Goal: Use online tool/utility

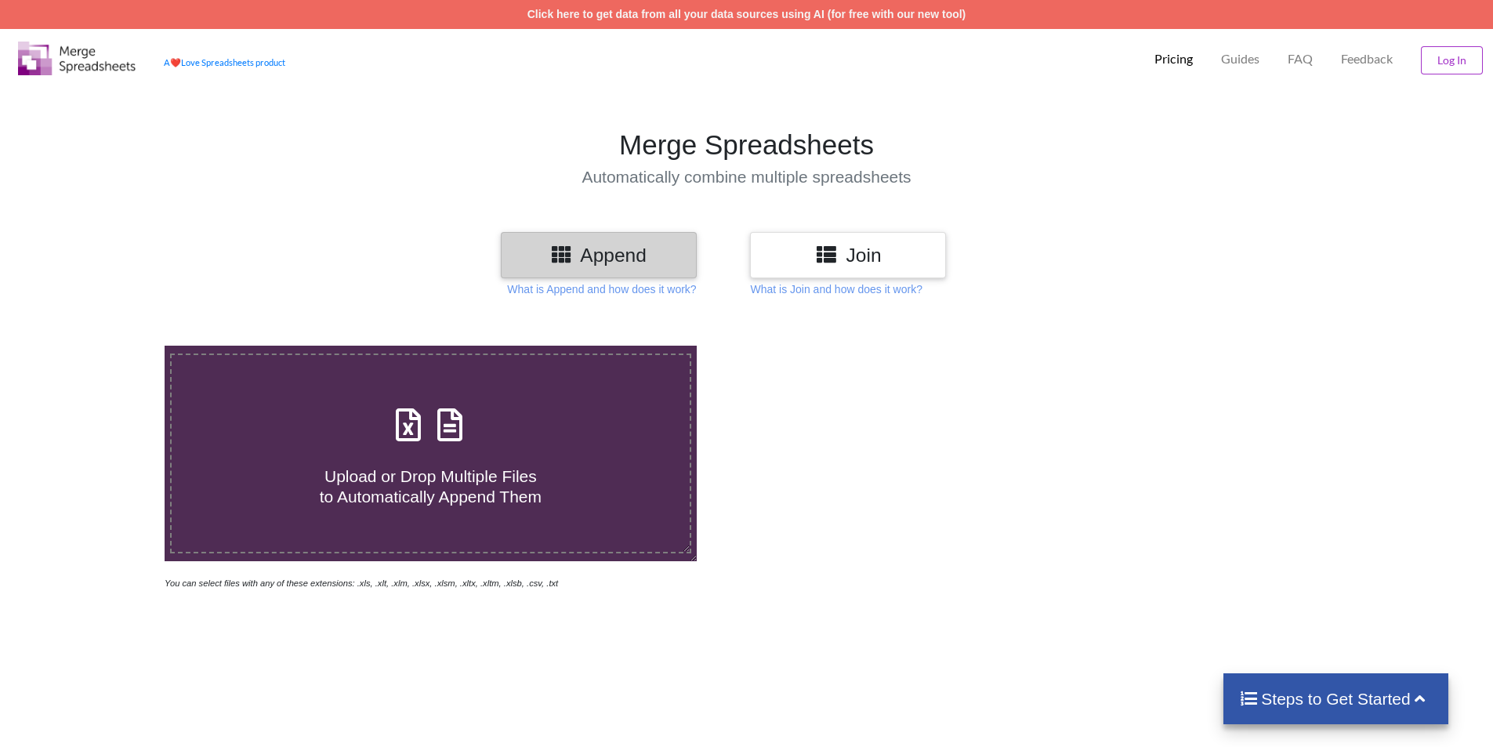
click at [455, 430] on icon at bounding box center [449, 416] width 39 height 33
click at [107, 346] on input "Upload or Drop Multiple Files to Automatically Append Them" at bounding box center [107, 346] width 0 height 0
type input "C:\fakepath\[PERSON_NAME] [DATE].xls.xlsx"
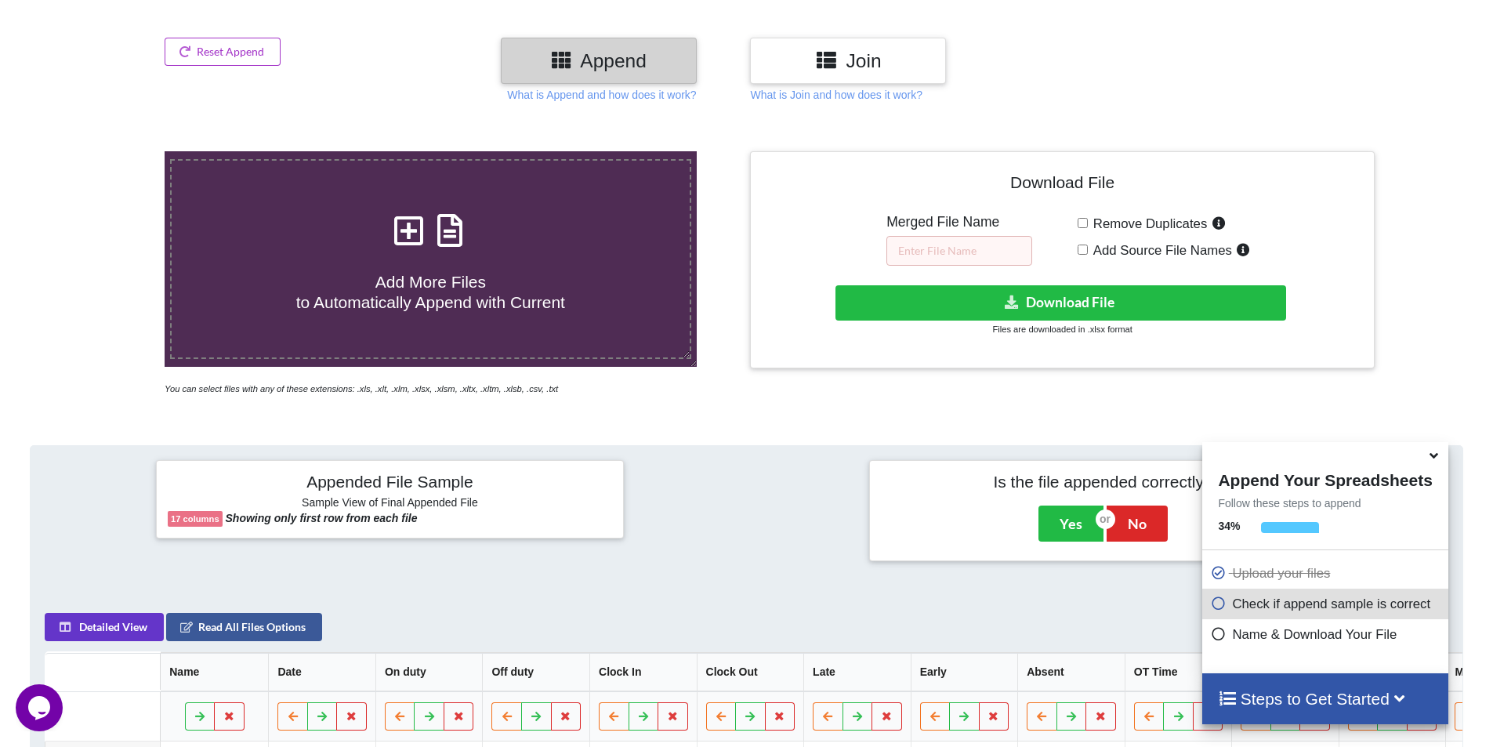
scroll to position [223, 0]
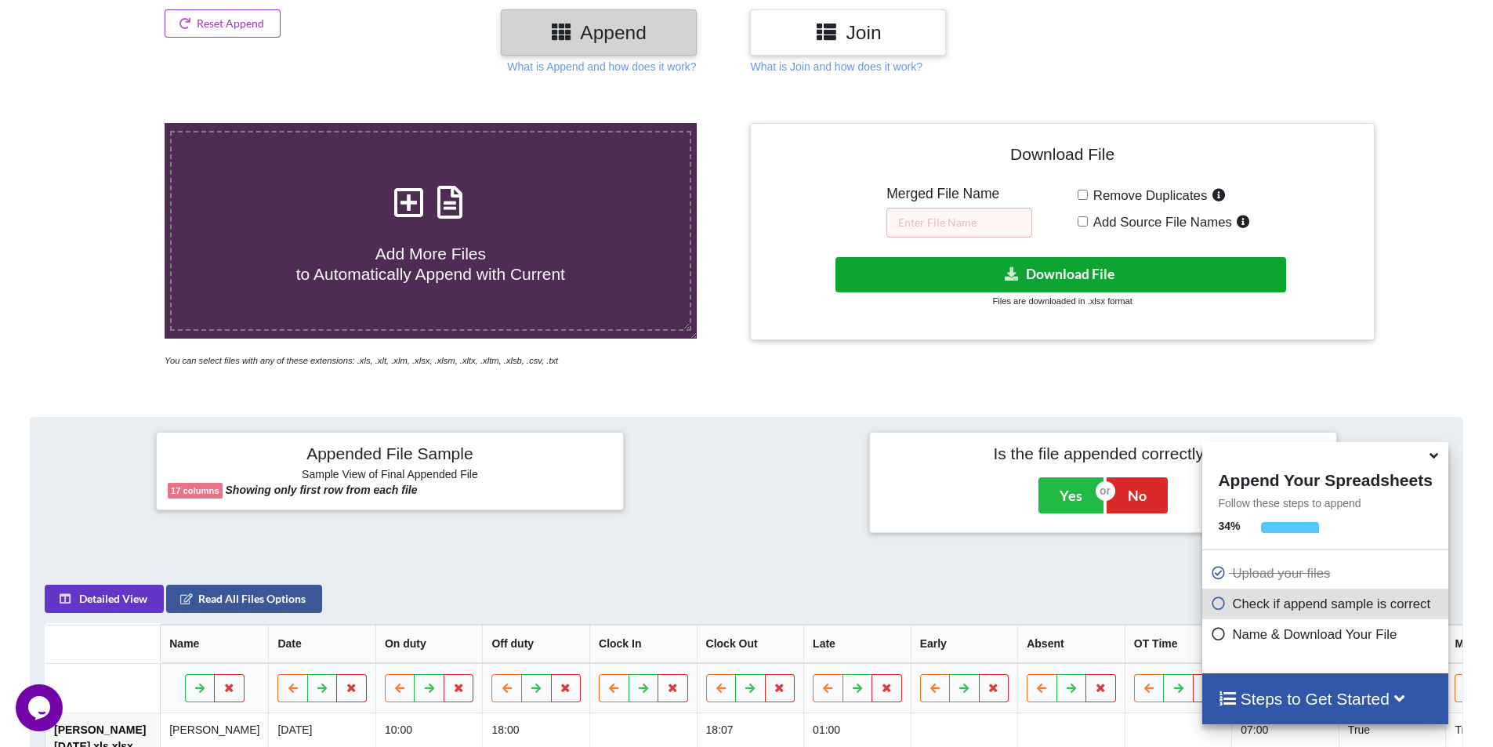
click at [1086, 279] on button "Download File" at bounding box center [1060, 274] width 451 height 35
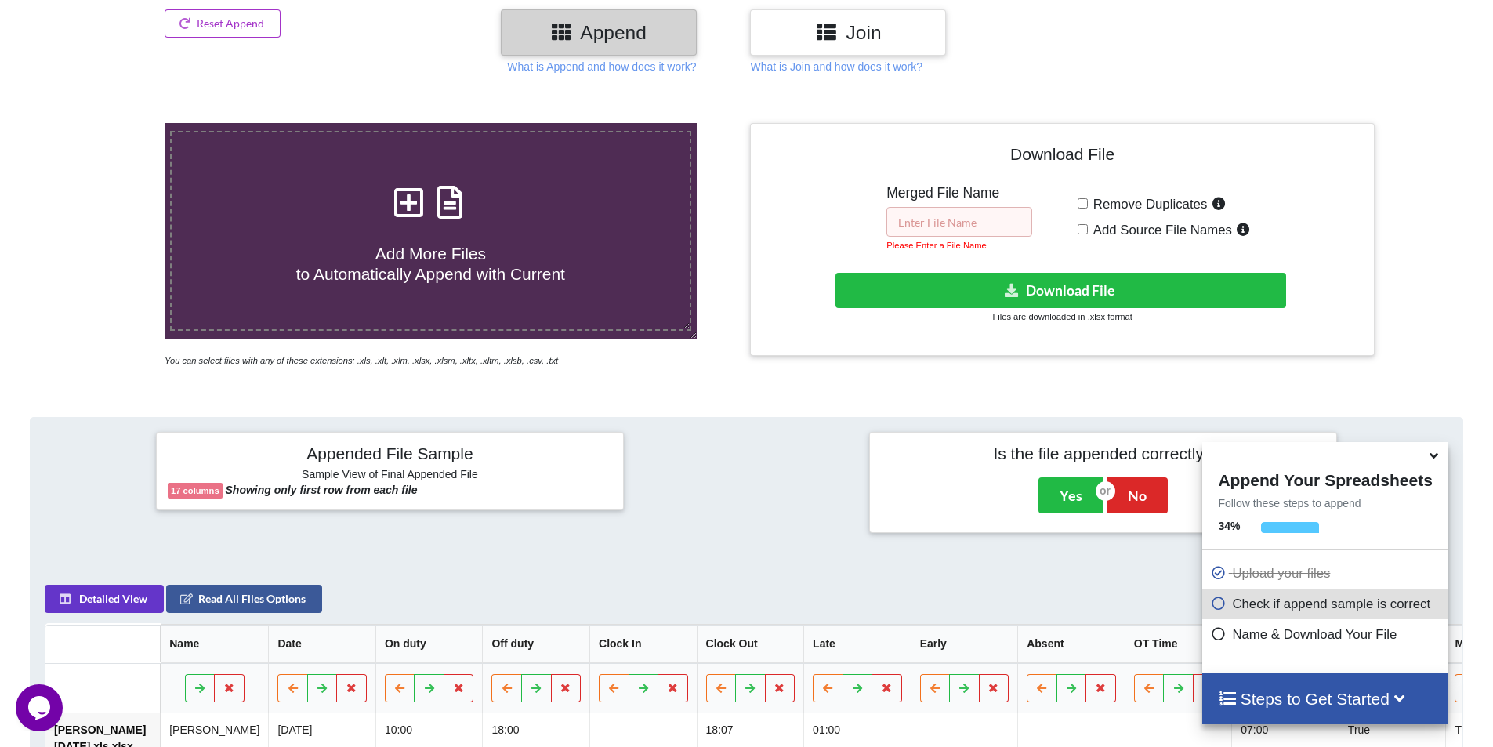
click at [977, 230] on input "text" at bounding box center [959, 222] width 146 height 30
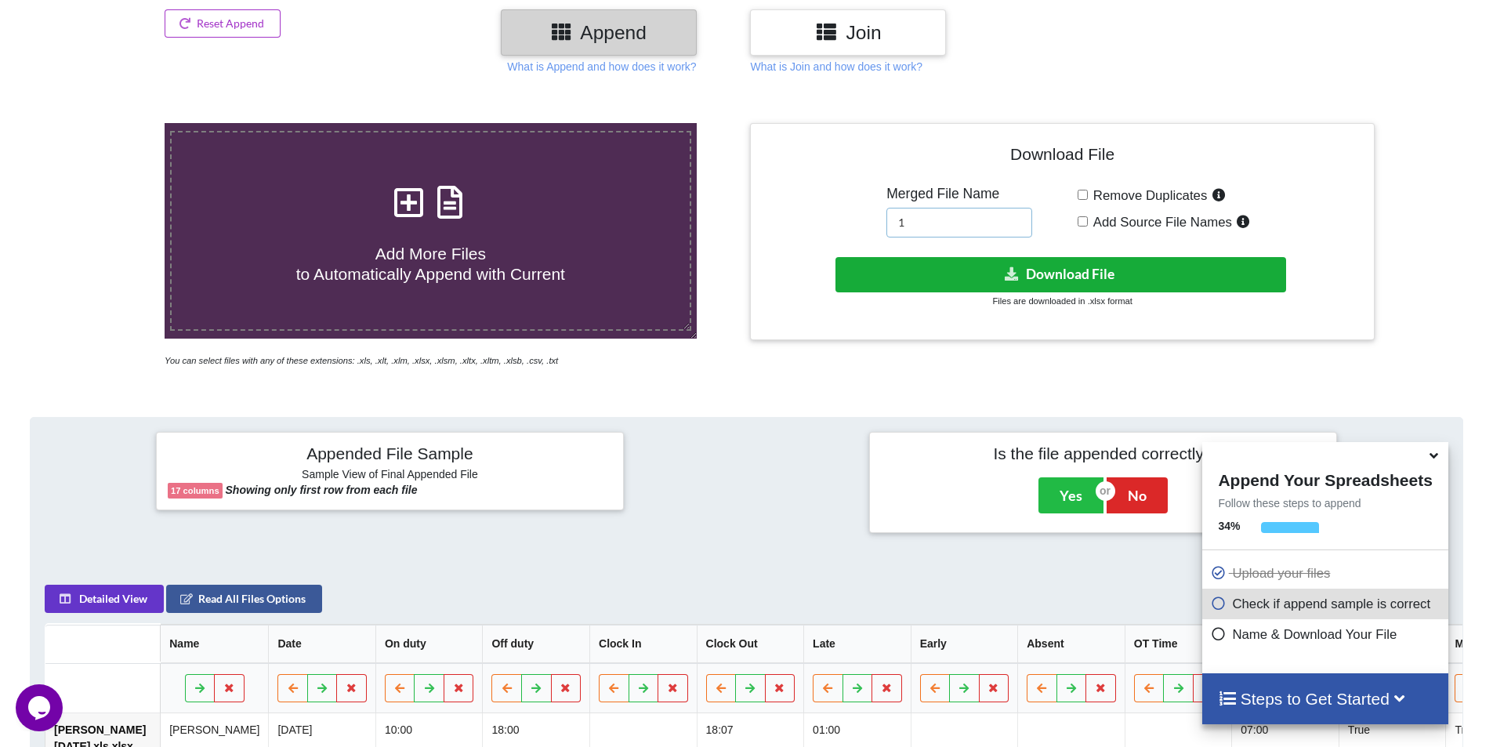
type input "1"
click at [1071, 284] on button "Download File" at bounding box center [1060, 274] width 451 height 35
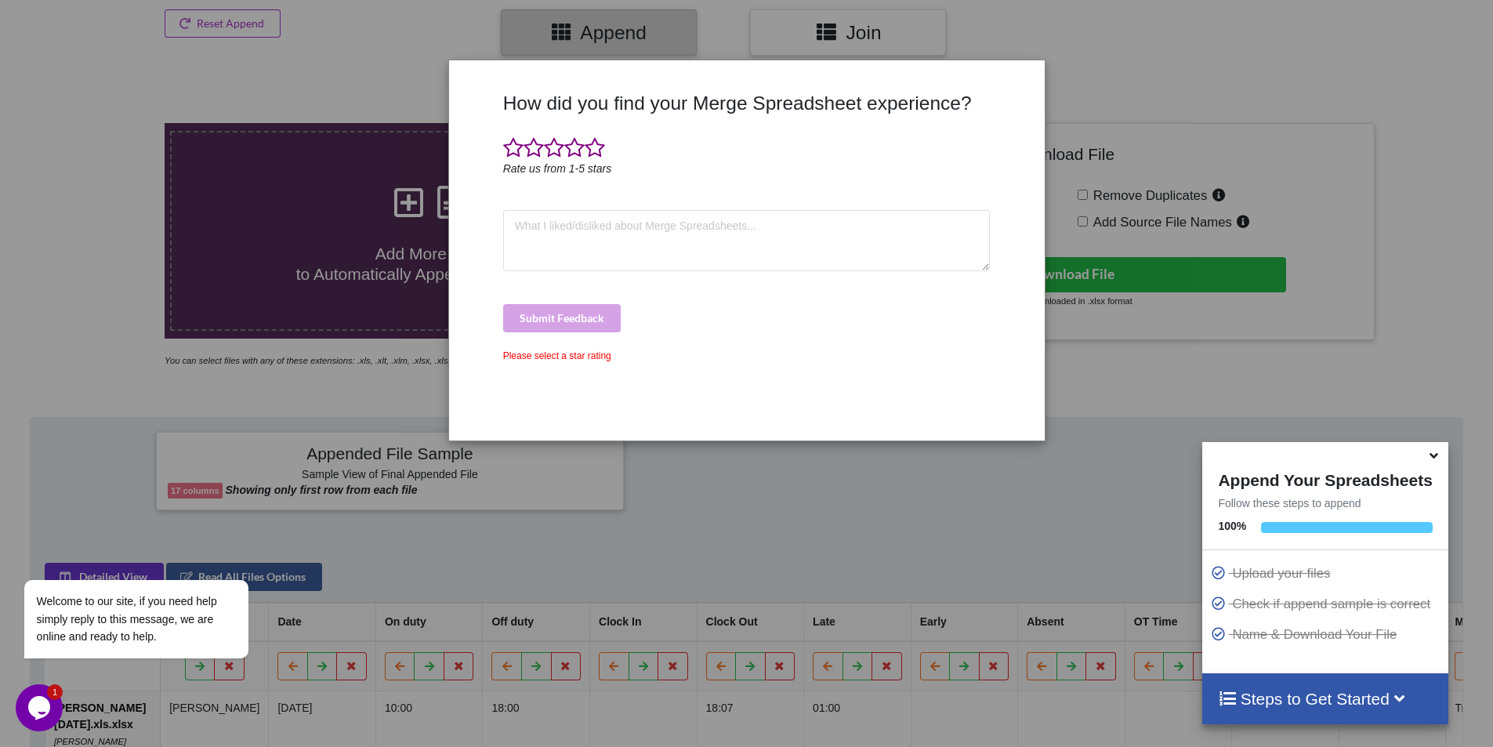
click at [1187, 108] on div "How did you find your Merge Spreadsheet experience? Rate us from 1-5 stars Subm…" at bounding box center [746, 373] width 1493 height 747
click at [575, 357] on div "Please select a star rating" at bounding box center [746, 356] width 487 height 14
click at [593, 164] on icon "Rate us from 1-5 stars" at bounding box center [557, 168] width 109 height 13
click at [597, 154] on span at bounding box center [595, 148] width 20 height 22
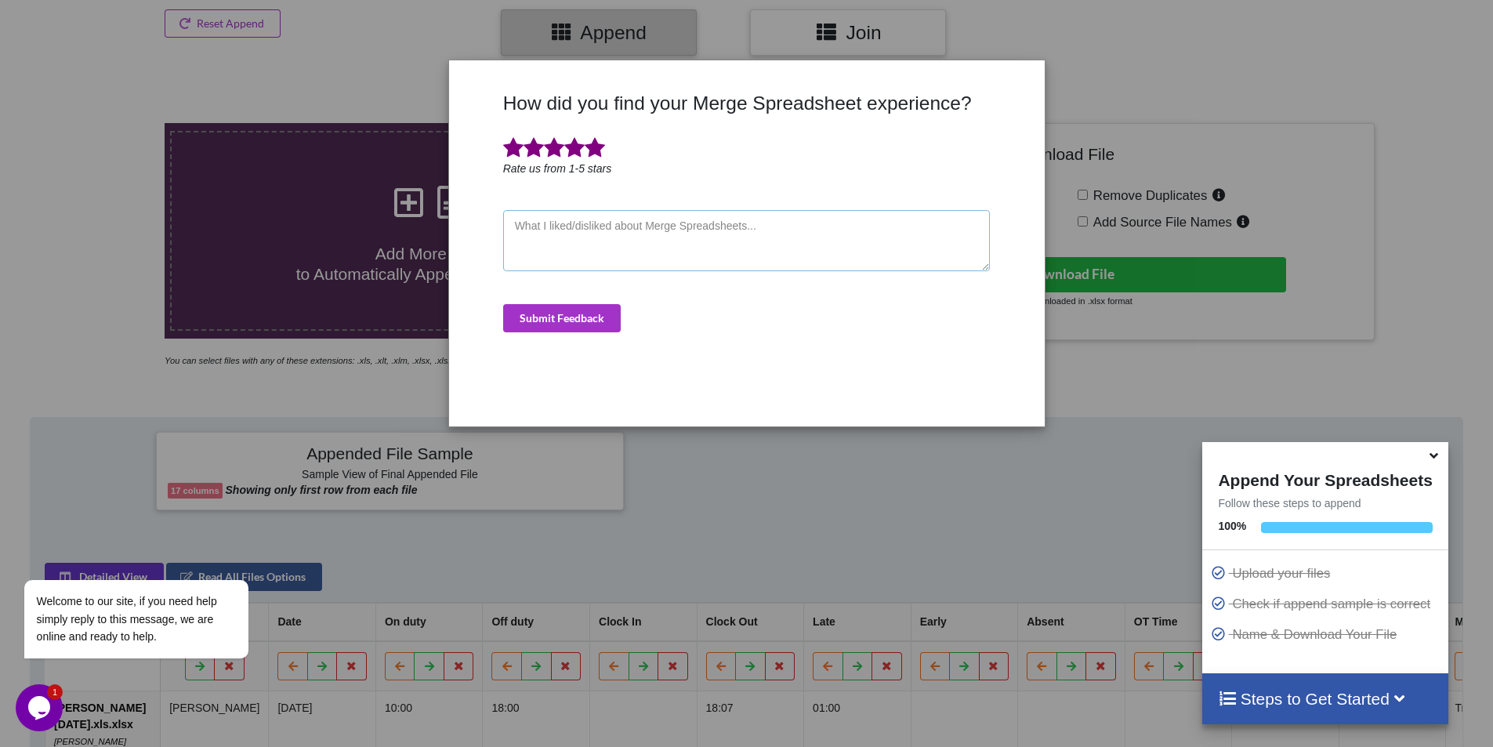
click at [574, 234] on textarea at bounding box center [746, 240] width 487 height 61
type textarea "1"
click at [583, 326] on button "Submit Feedback" at bounding box center [562, 318] width 118 height 28
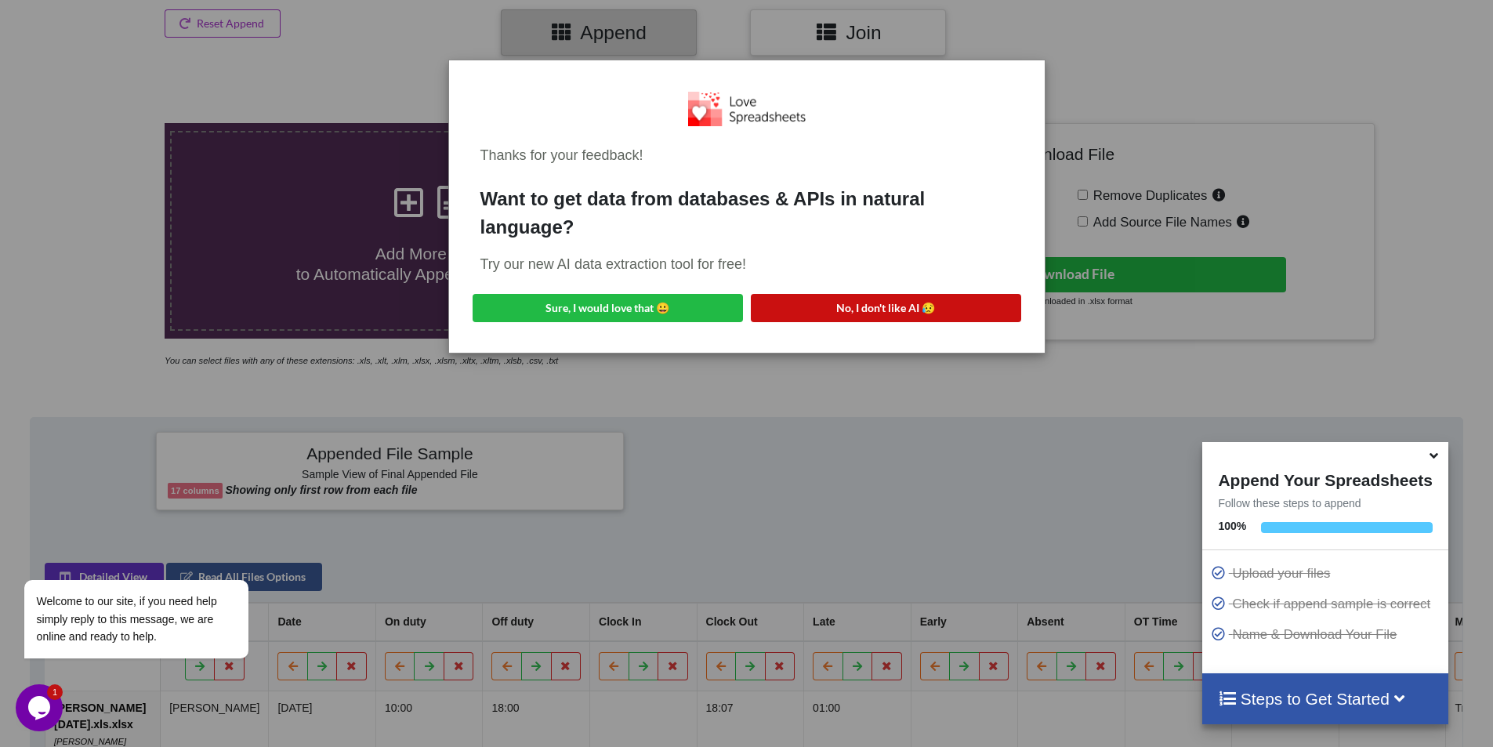
click at [904, 287] on div "Thanks for your feedback! Want to get data from databases & APIs in natural lan…" at bounding box center [747, 206] width 571 height 267
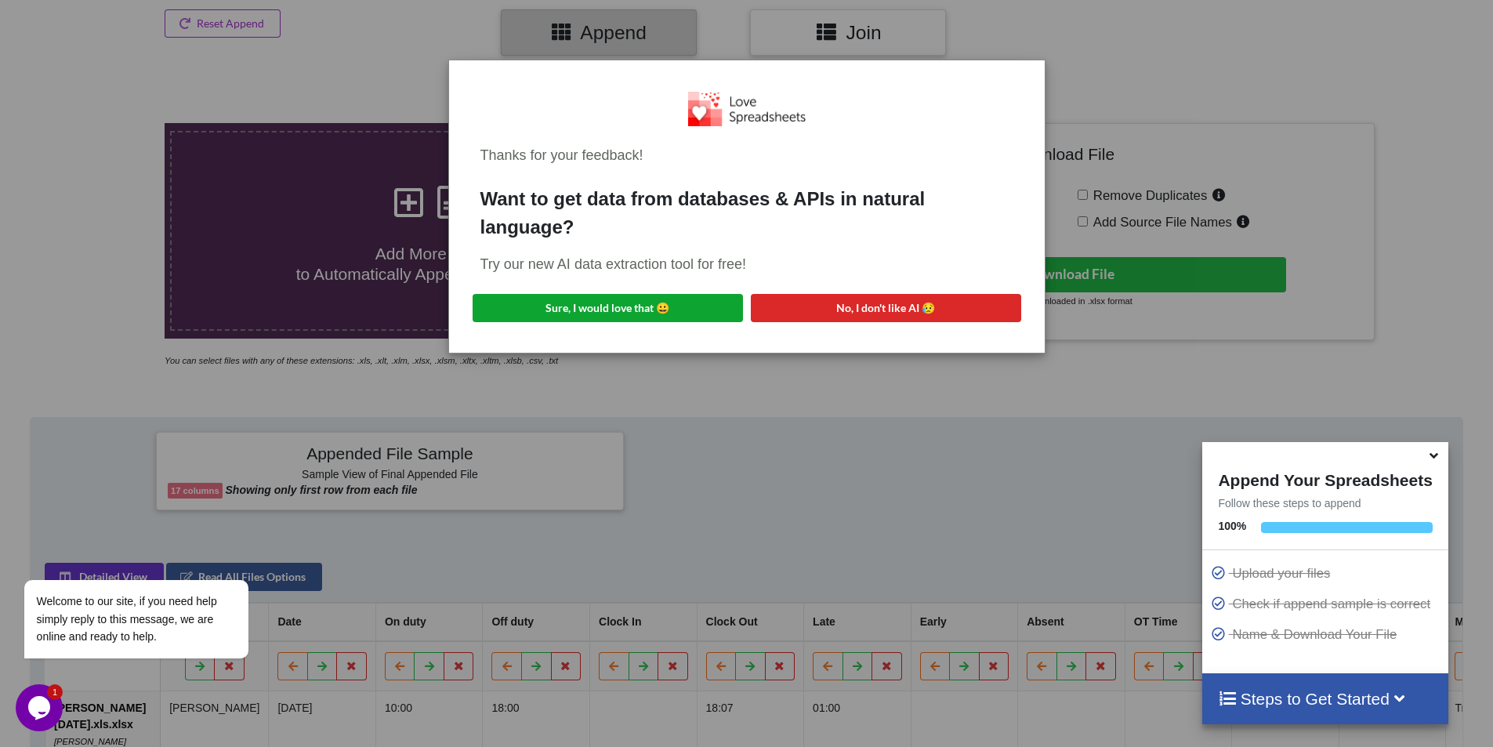
drag, startPoint x: 672, startPoint y: 315, endPoint x: 843, endPoint y: 328, distance: 172.1
click at [782, 361] on div "Thanks for your feedback! Want to get data from databases & APIs in natural lan…" at bounding box center [746, 373] width 1493 height 747
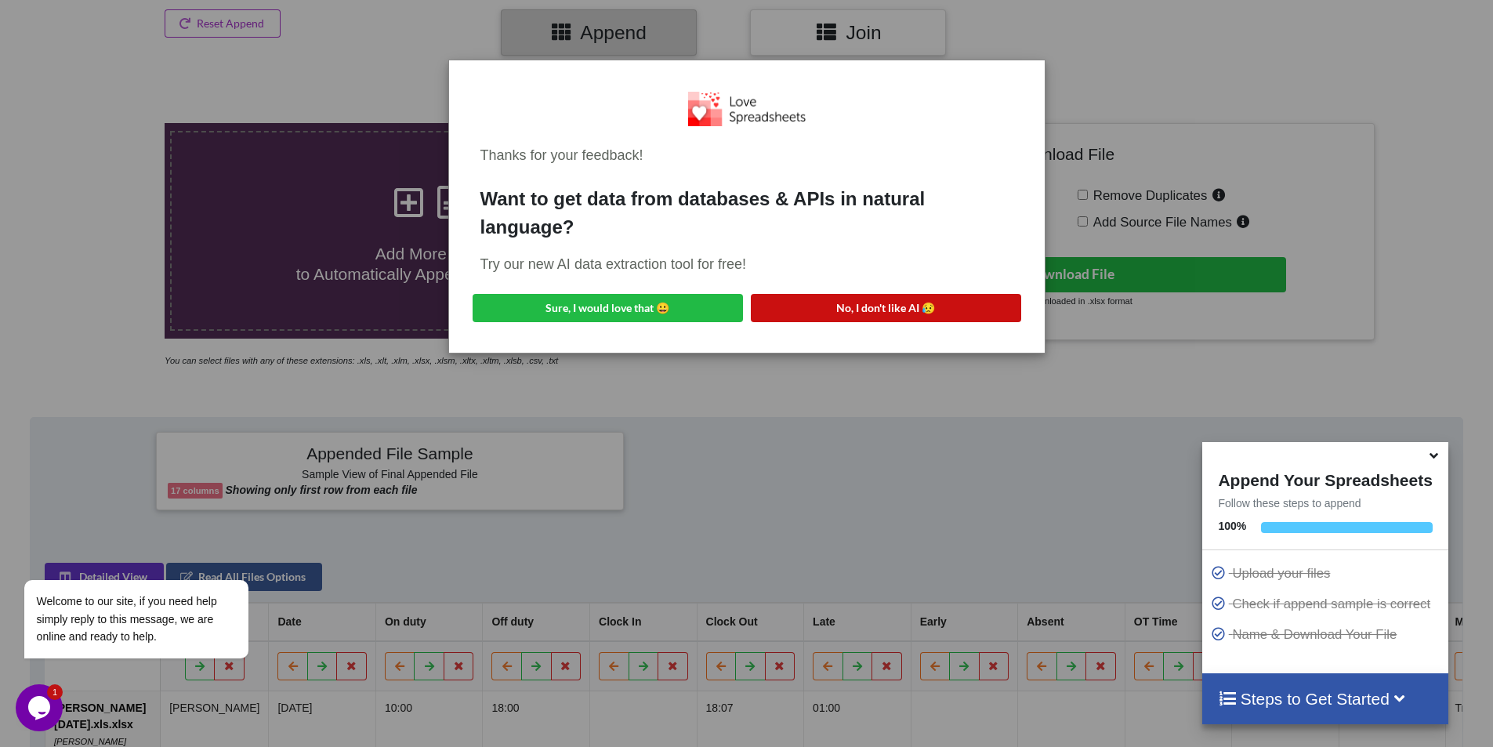
click at [865, 311] on button "No, I don't like AI 😥" at bounding box center [886, 308] width 270 height 28
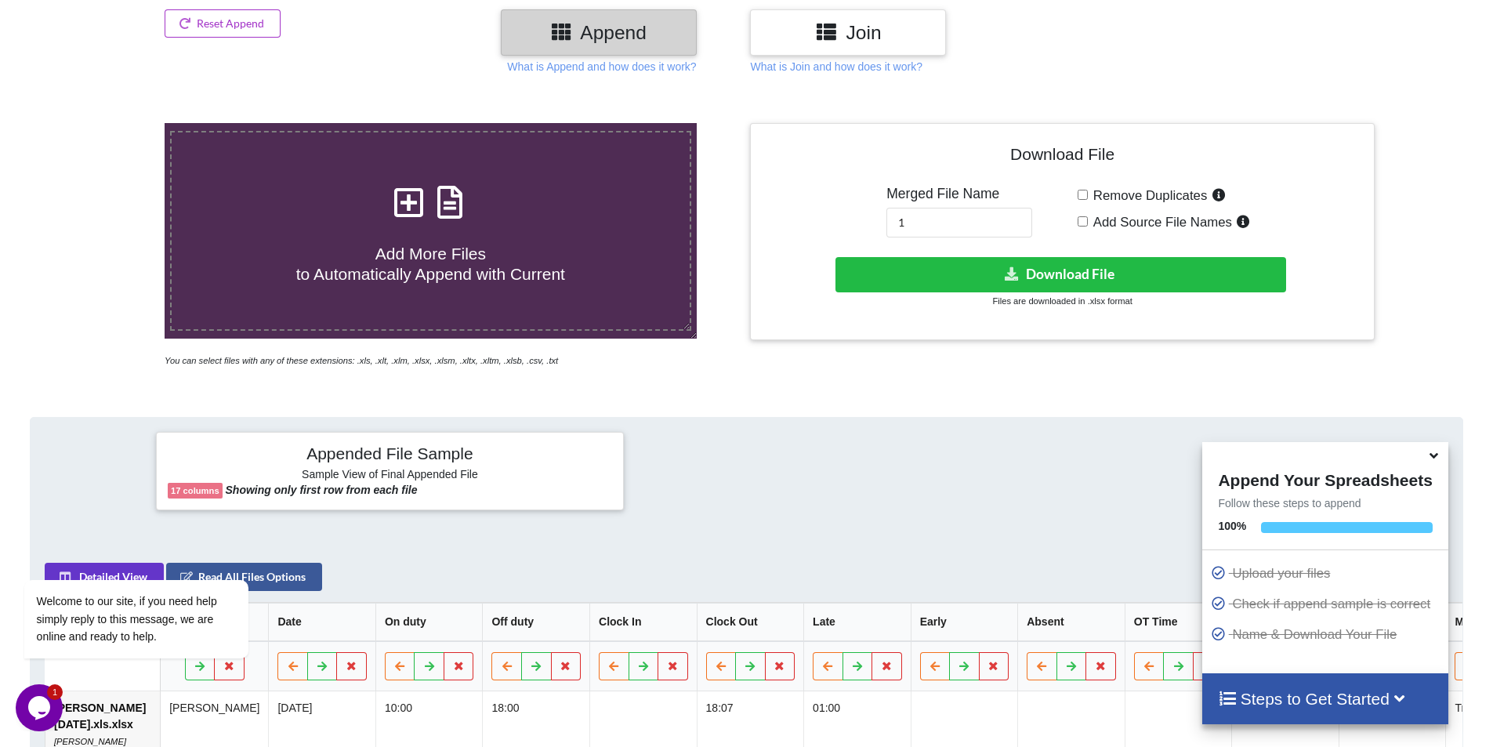
click at [874, 363] on div "Download File Merged File Name 1 Remove Duplicates Add Source File Names Downlo…" at bounding box center [1062, 245] width 632 height 245
click at [980, 234] on input "1" at bounding box center [959, 223] width 146 height 30
click at [1097, 224] on span "Add Source File Names" at bounding box center [1160, 222] width 144 height 15
click at [1088, 224] on input "Add Source File Names" at bounding box center [1083, 221] width 10 height 10
checkbox input "true"
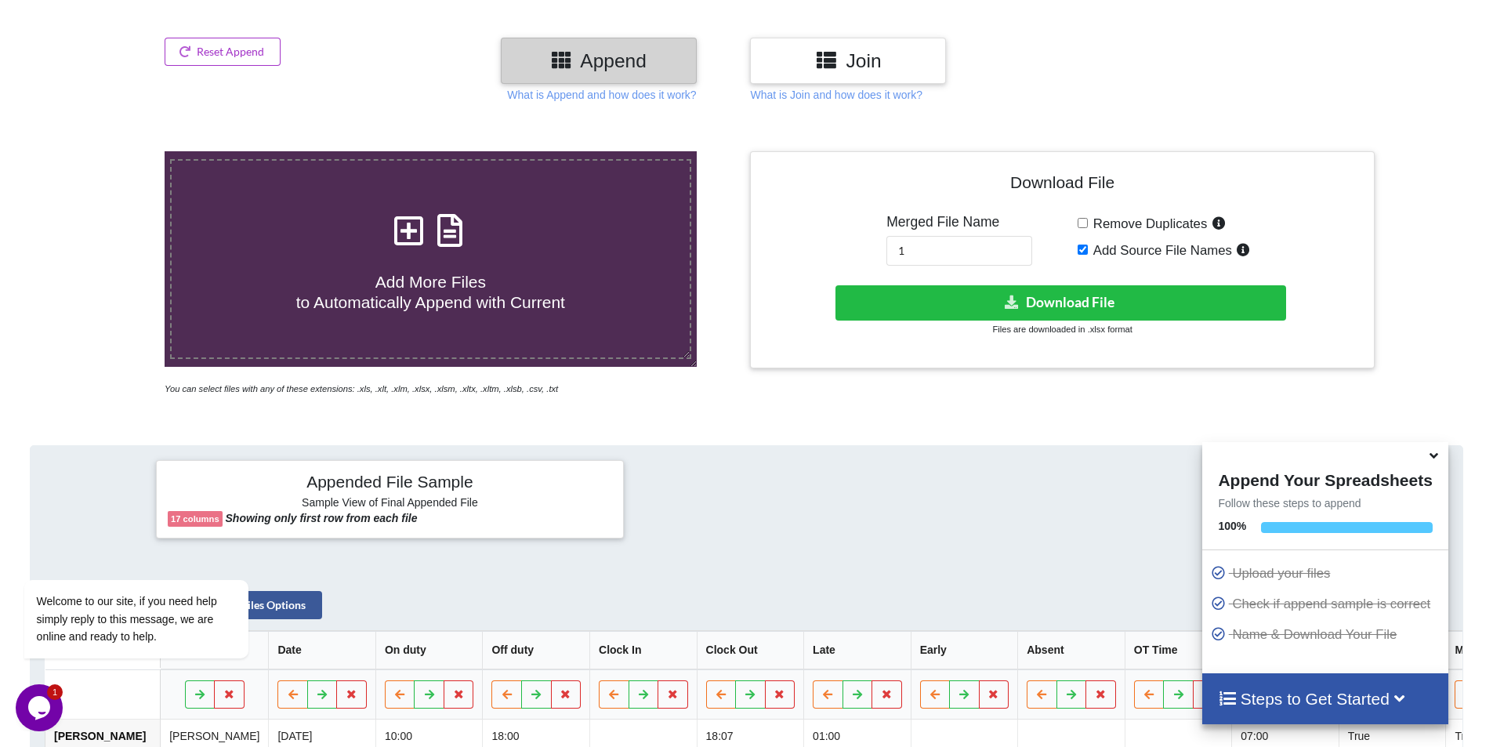
scroll to position [0, 0]
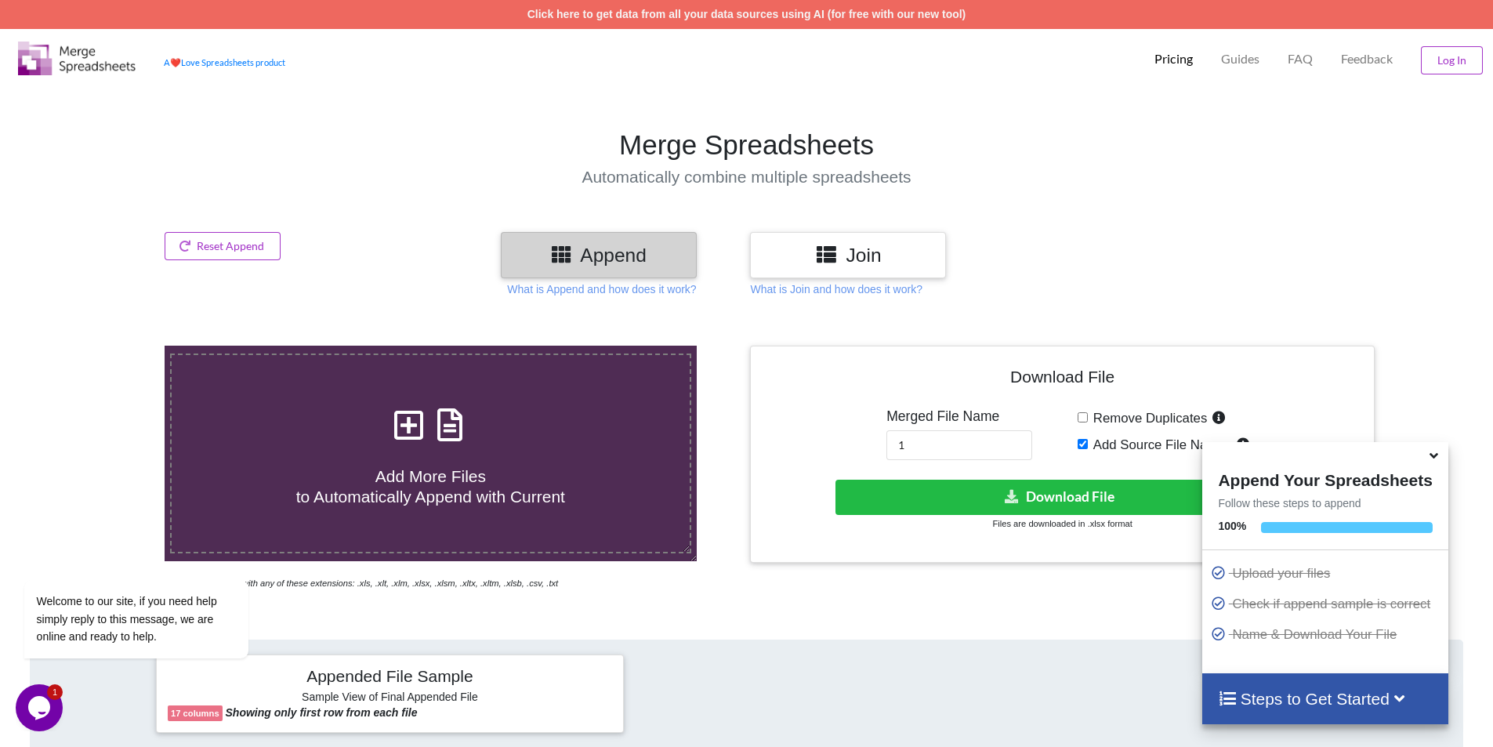
click at [916, 248] on h3 "Join" at bounding box center [848, 255] width 172 height 23
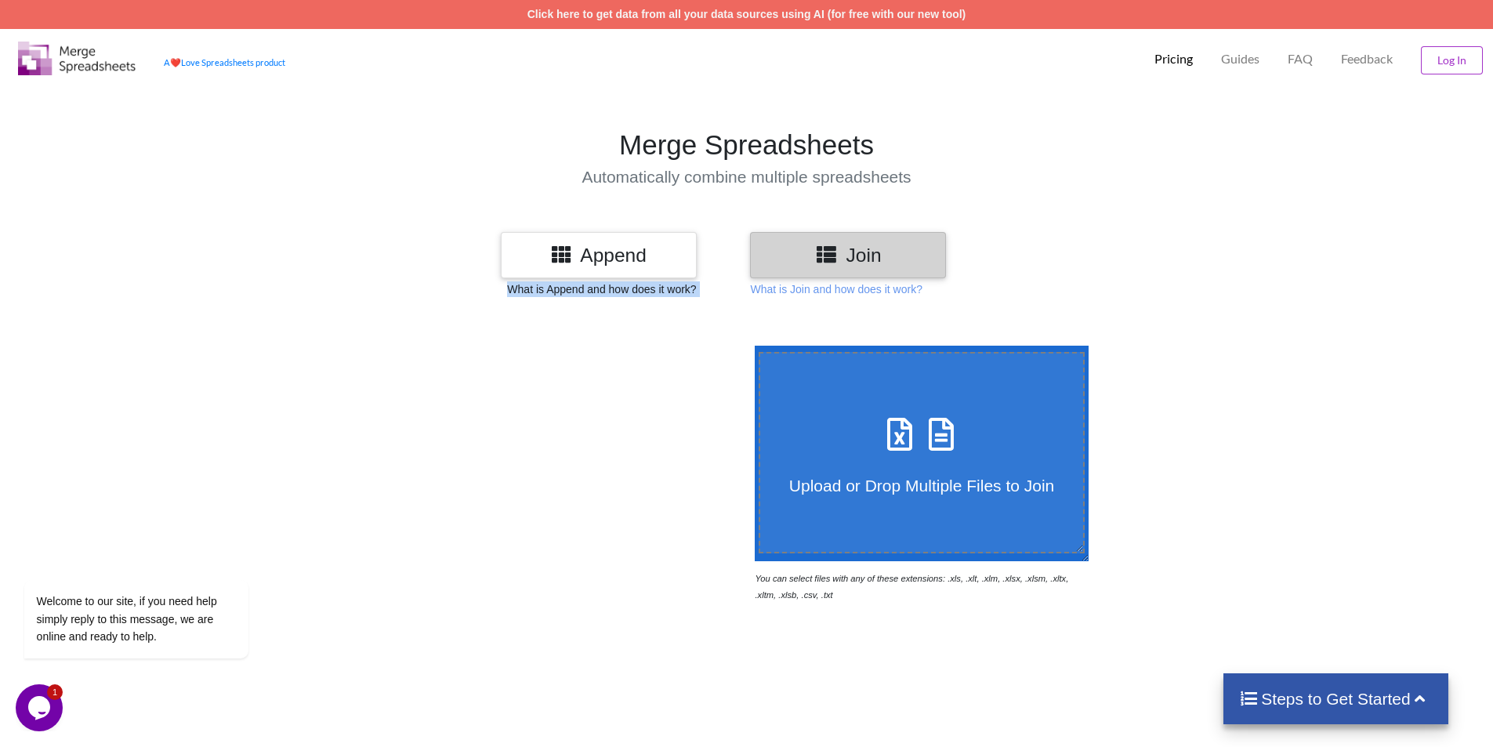
drag, startPoint x: 1320, startPoint y: 274, endPoint x: 1326, endPoint y: 299, distance: 25.9
click at [1326, 299] on div "Append Join What is Append and how does it work? What is Join and how does it w…" at bounding box center [746, 662] width 1493 height 861
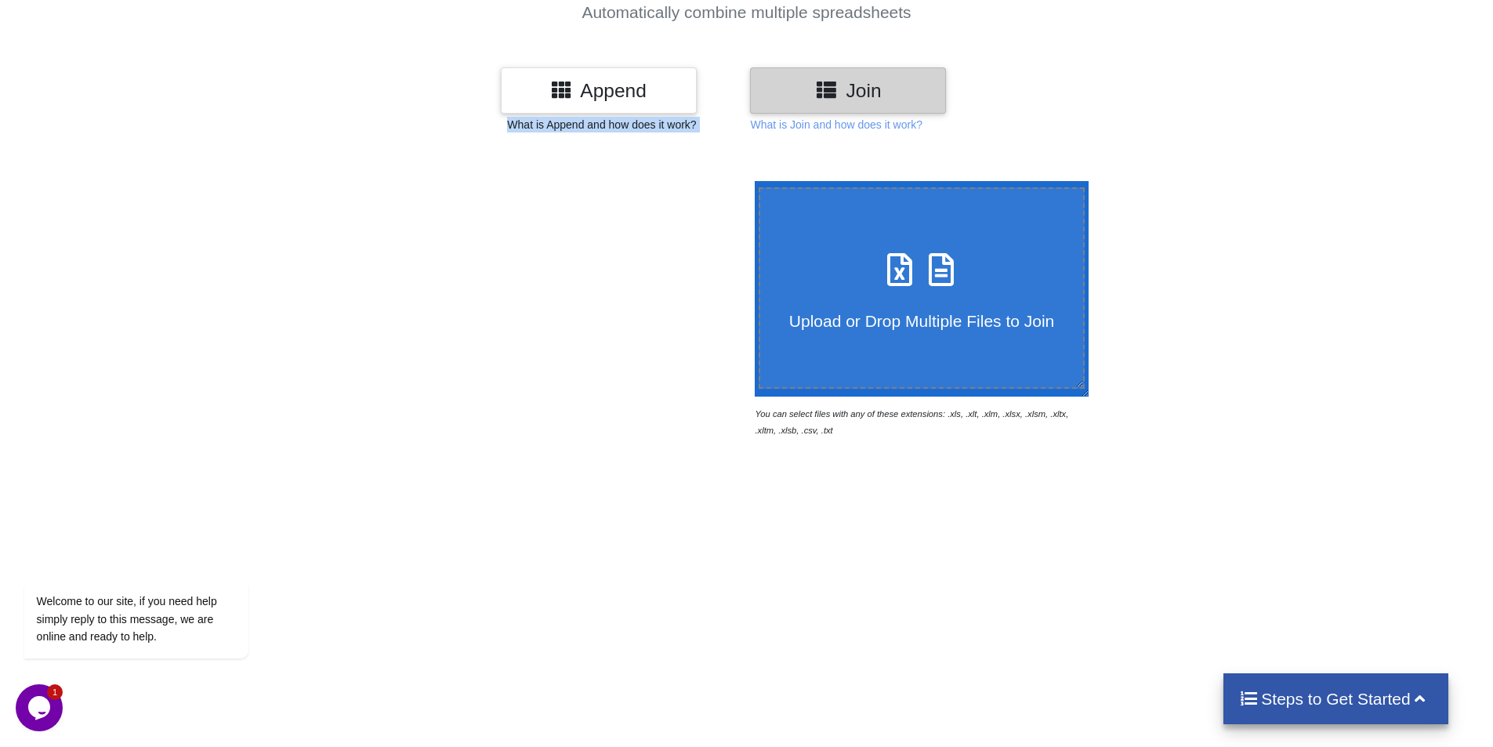
scroll to position [168, 0]
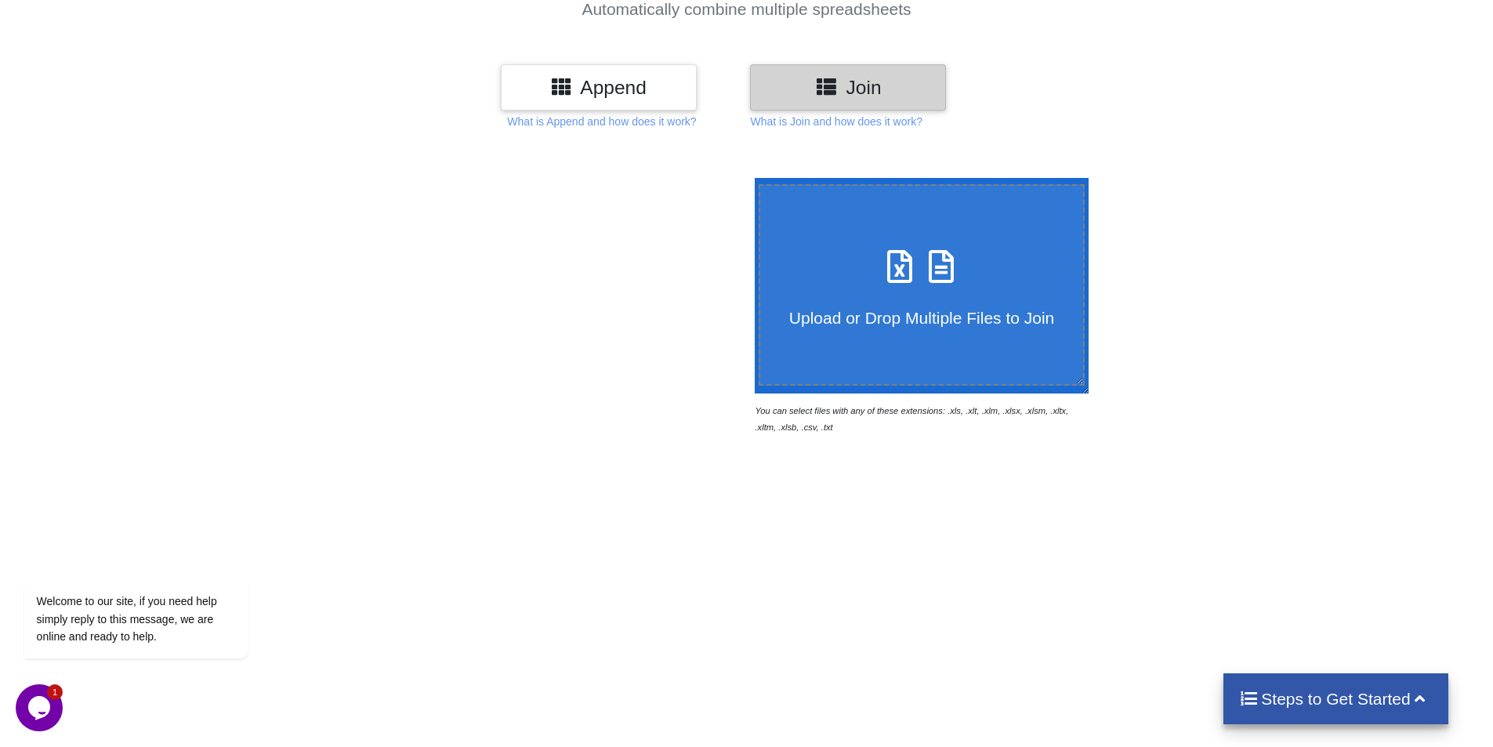
click at [880, 256] on icon at bounding box center [899, 258] width 39 height 33
click at [751, 178] on input "Upload or Drop Multiple Files to Join" at bounding box center [751, 178] width 0 height 0
type input "C:\fakepath\[PERSON_NAME] [DATE].xls.xlsx"
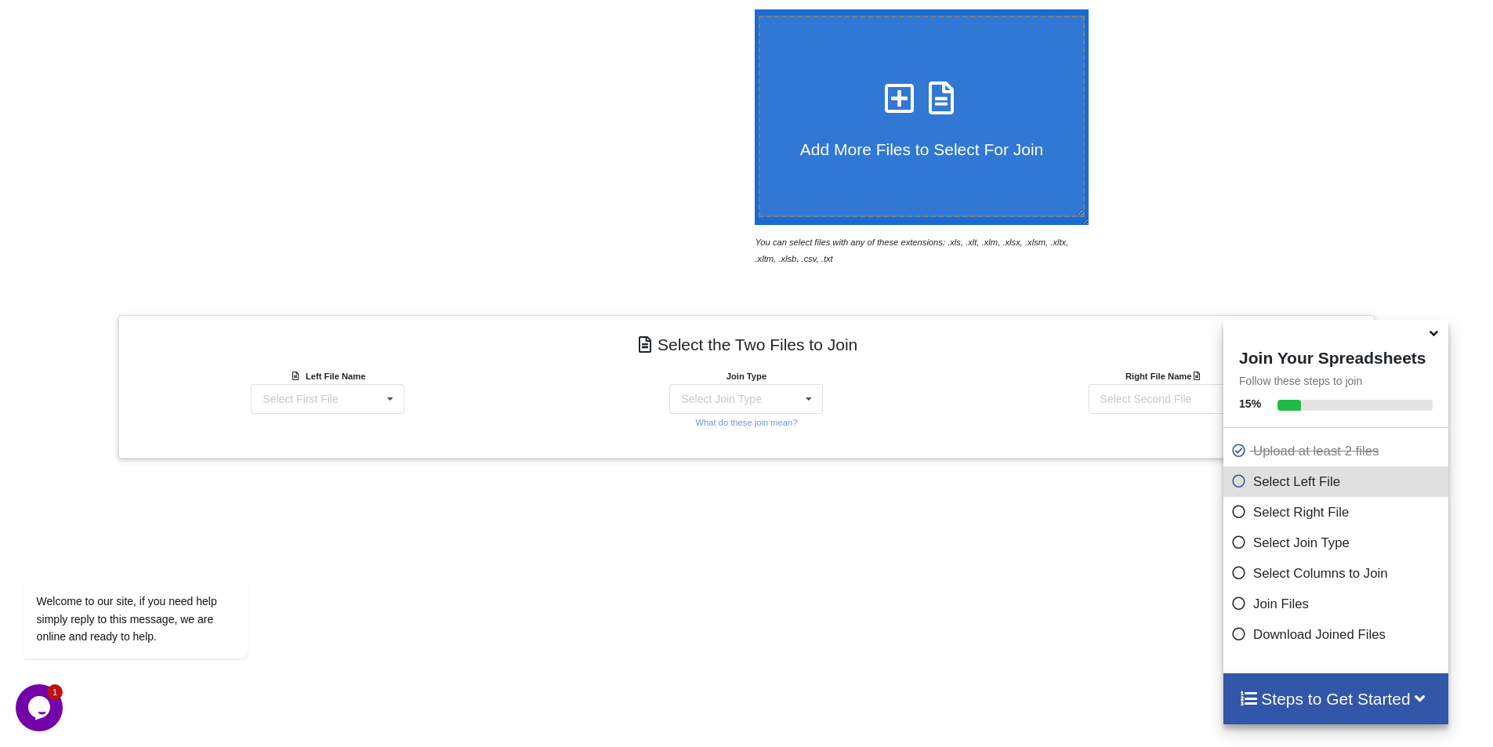
scroll to position [466, 0]
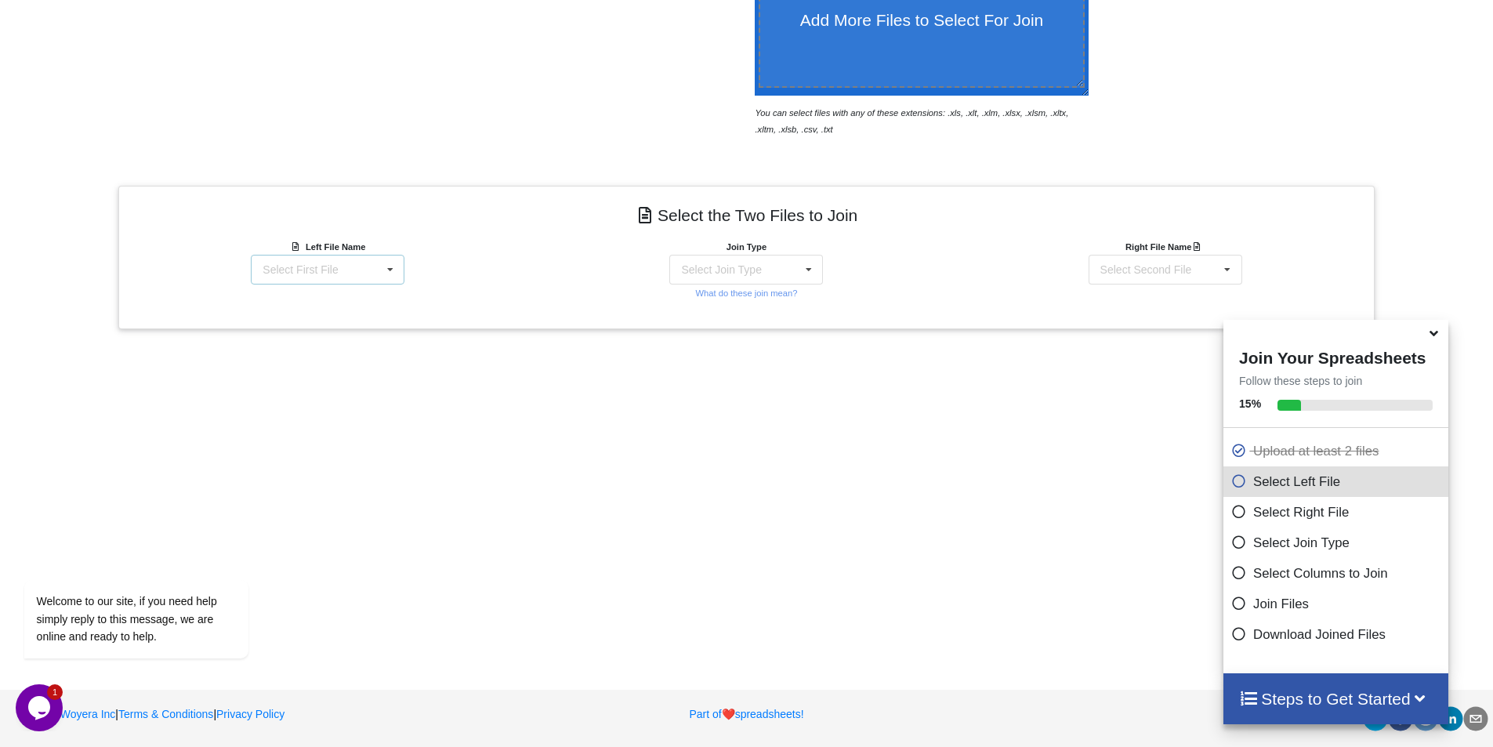
click at [398, 274] on icon at bounding box center [391, 269] width 24 height 29
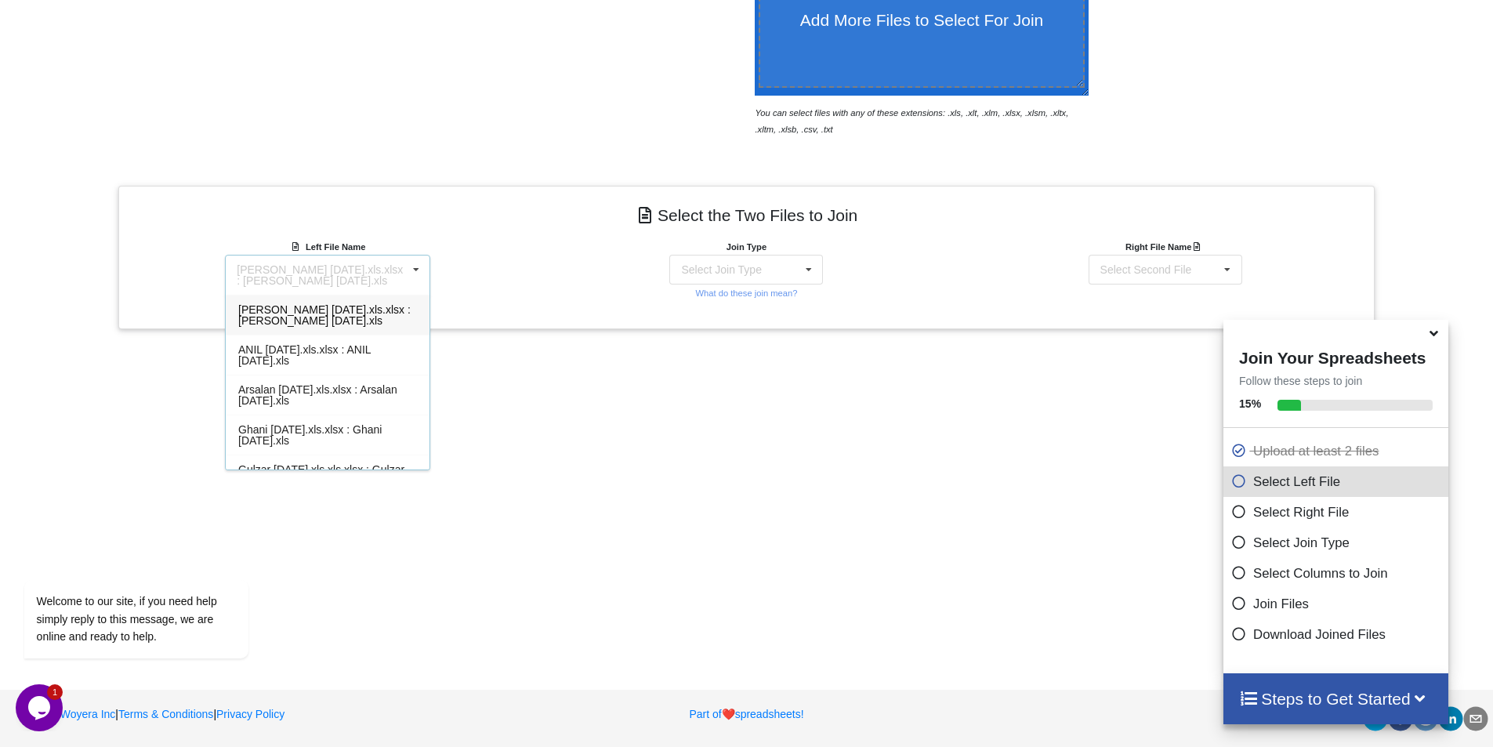
click at [559, 260] on div "Join Type Select Join Type INNER JOIN LEFT JOIN RIGHT JOIN FULL JOIN What do th…" at bounding box center [746, 269] width 419 height 63
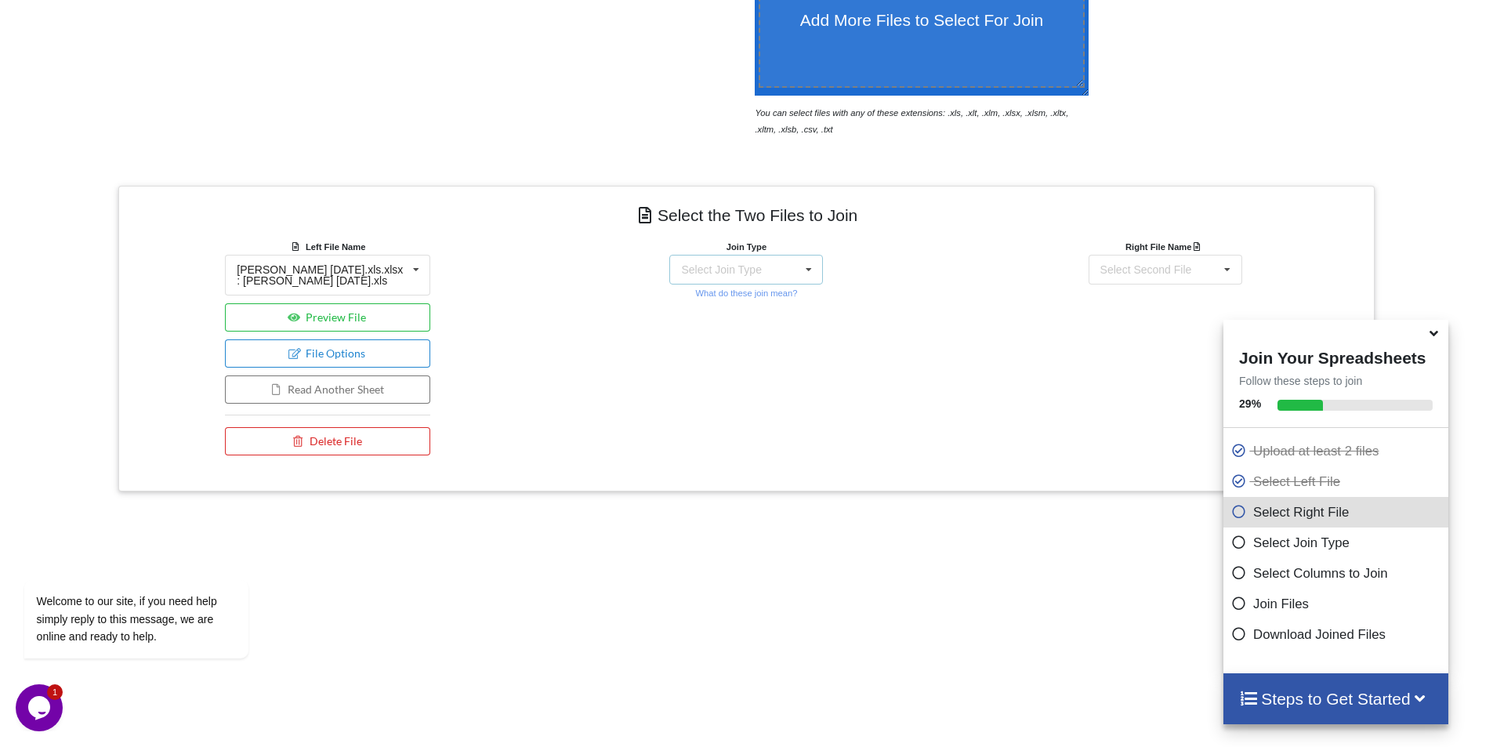
click at [790, 269] on div "Select Join Type INNER JOIN LEFT JOIN RIGHT JOIN FULL JOIN" at bounding box center [746, 270] width 154 height 30
click at [1081, 306] on div "Right File Name Select Second File [PERSON_NAME] [DATE].xls.xlsx : [PERSON_NAME…" at bounding box center [1165, 350] width 419 height 225
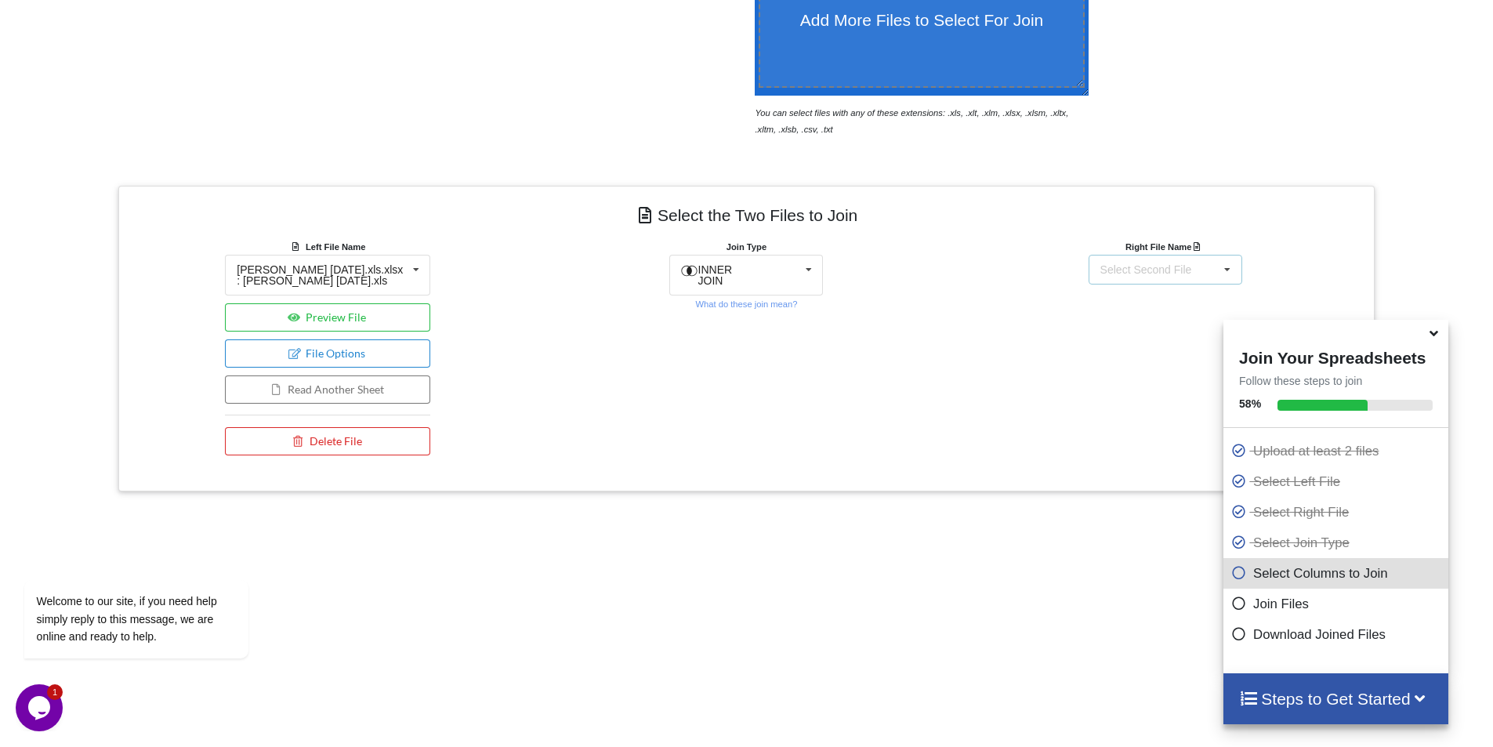
click at [1144, 264] on div "Select Second File" at bounding box center [1146, 269] width 92 height 11
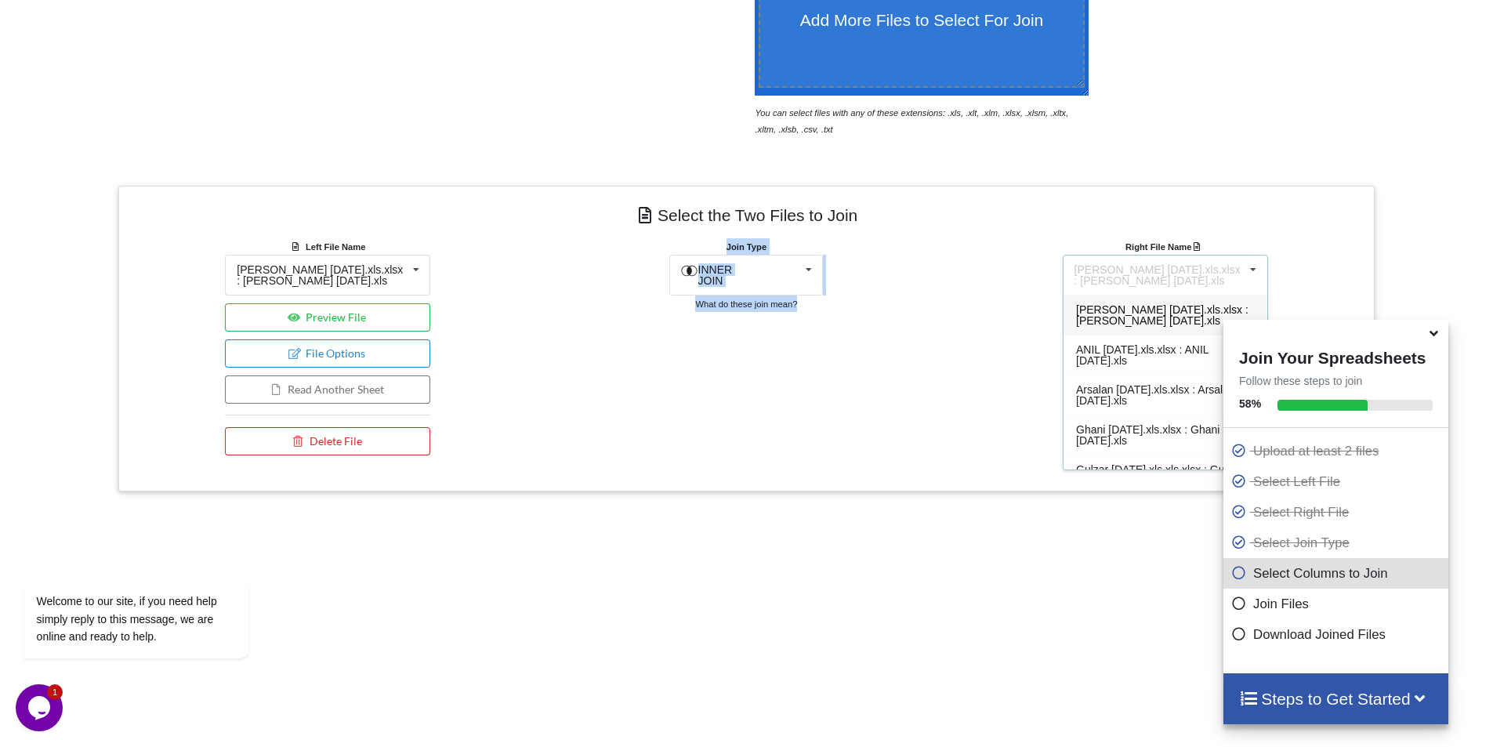
click at [954, 246] on div "Left File Name [PERSON_NAME] [DATE].xls.xlsx : [PERSON_NAME] [DATE].xls [PERSON…" at bounding box center [746, 350] width 1256 height 225
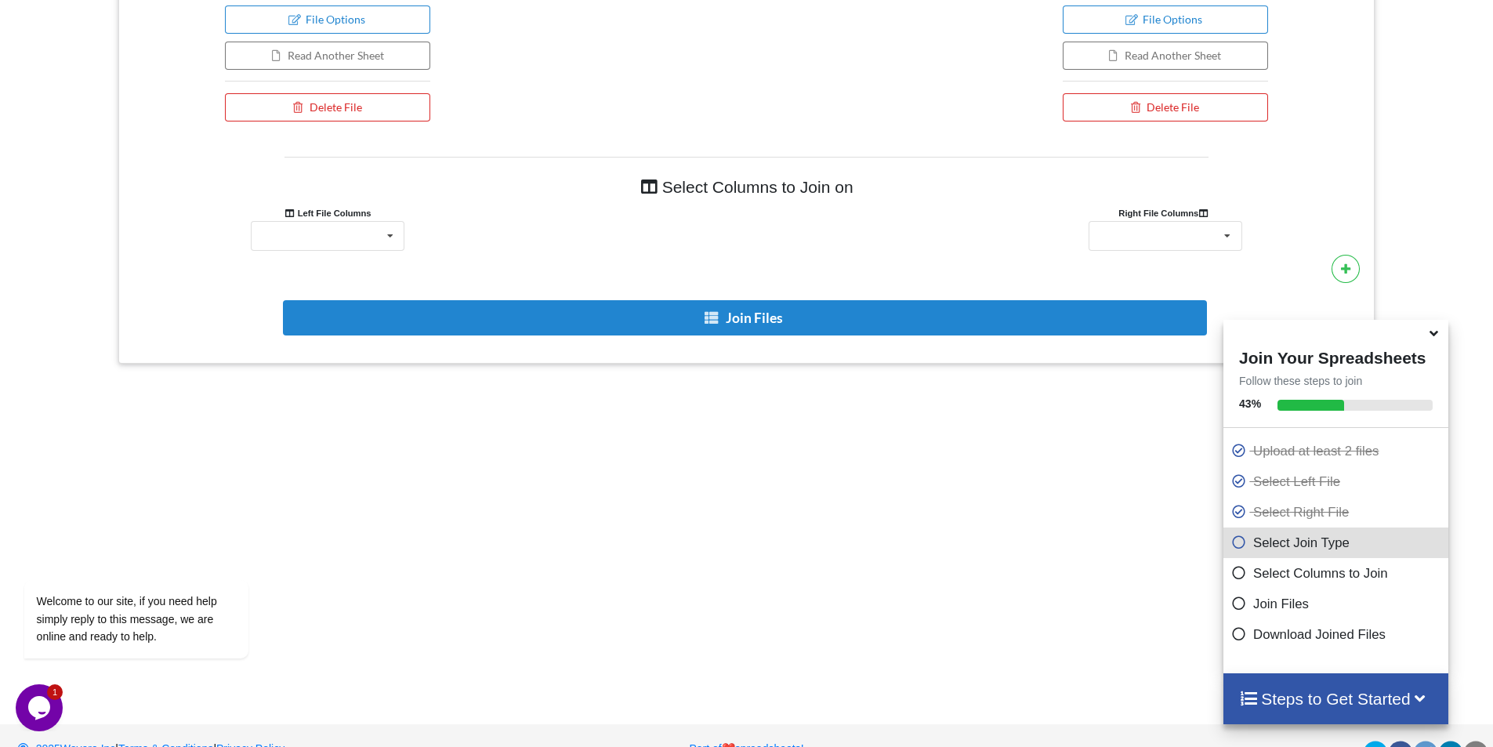
scroll to position [866, 0]
